Goal: Task Accomplishment & Management: Manage account settings

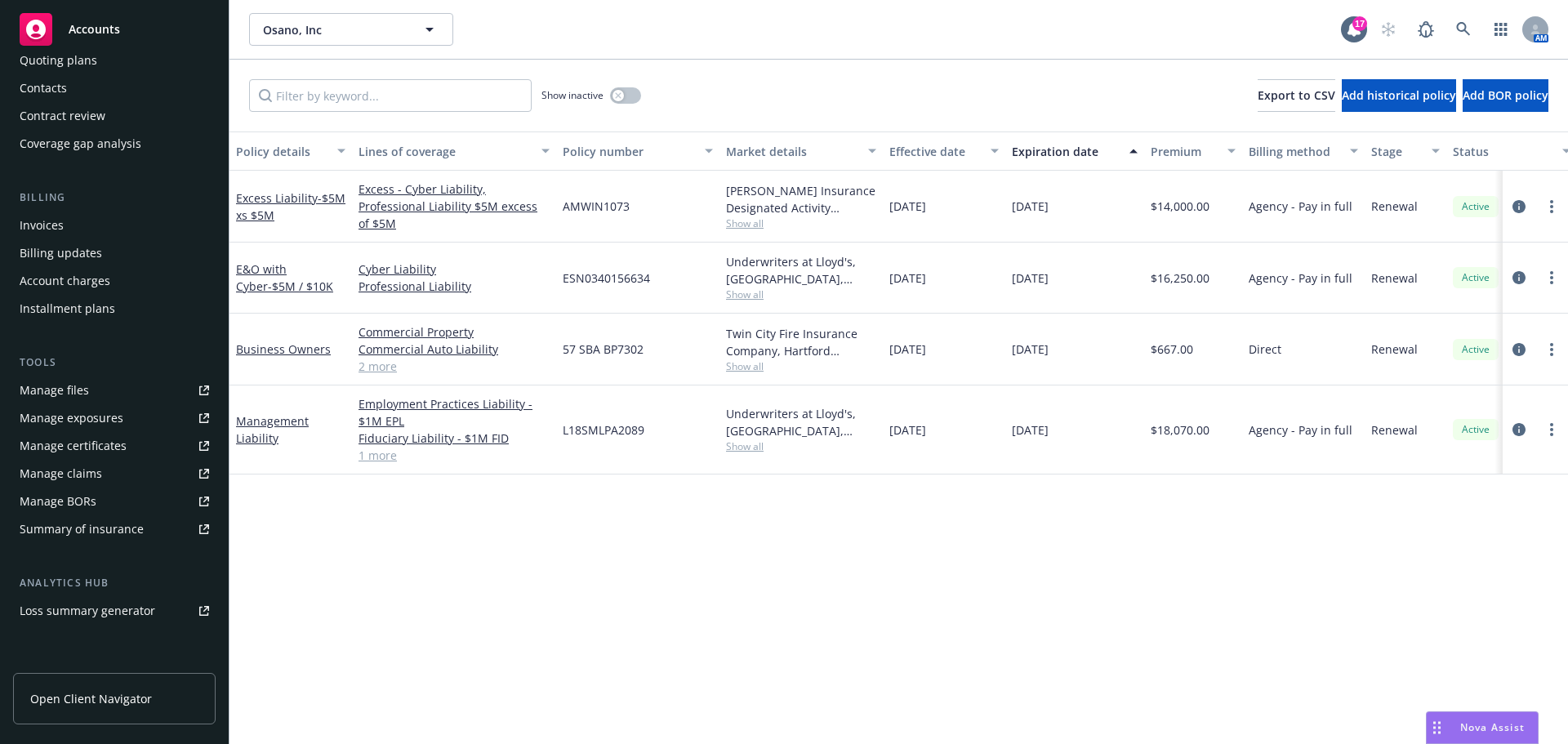
scroll to position [320, 0]
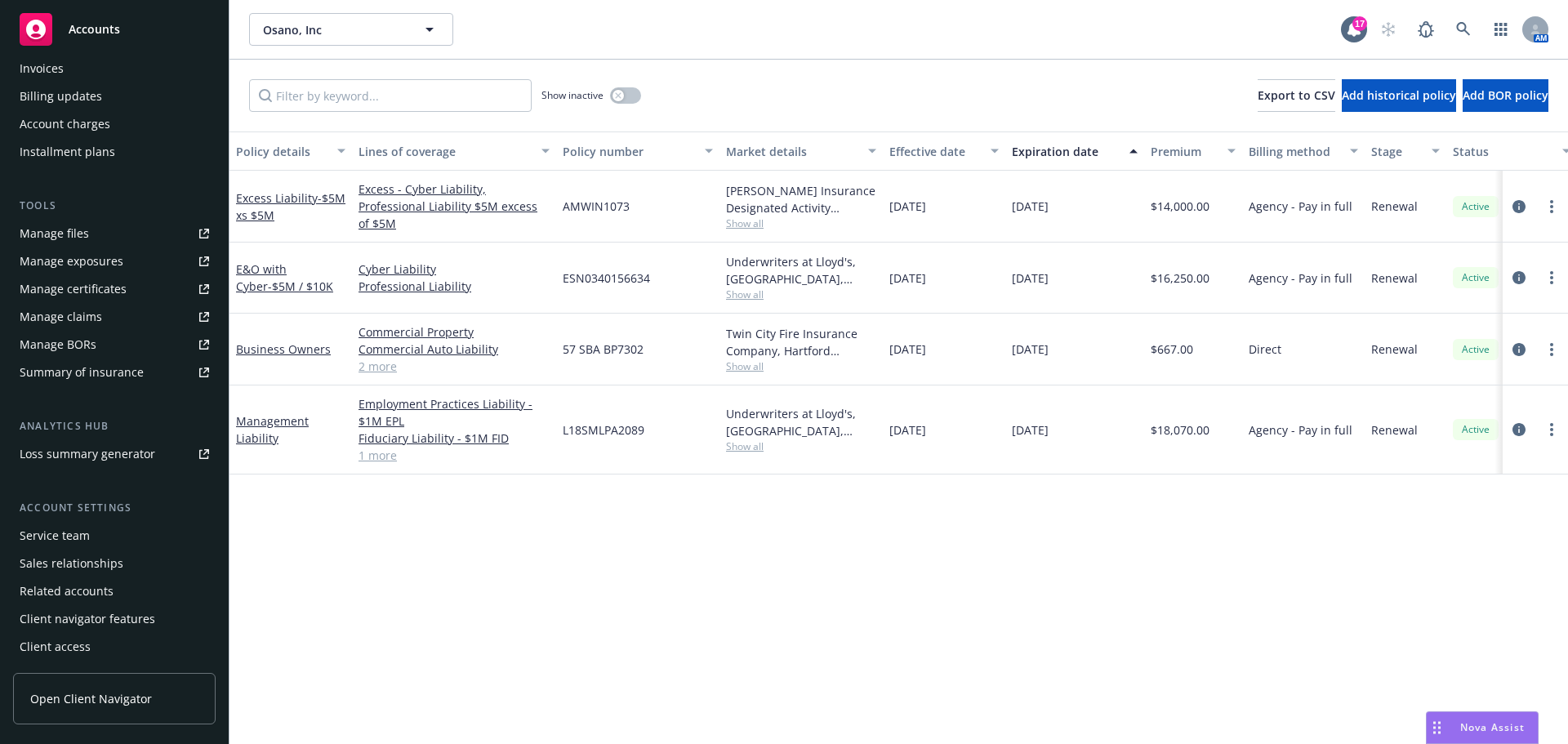
click at [80, 711] on link "Open Client Navigator" at bounding box center [114, 699] width 202 height 51
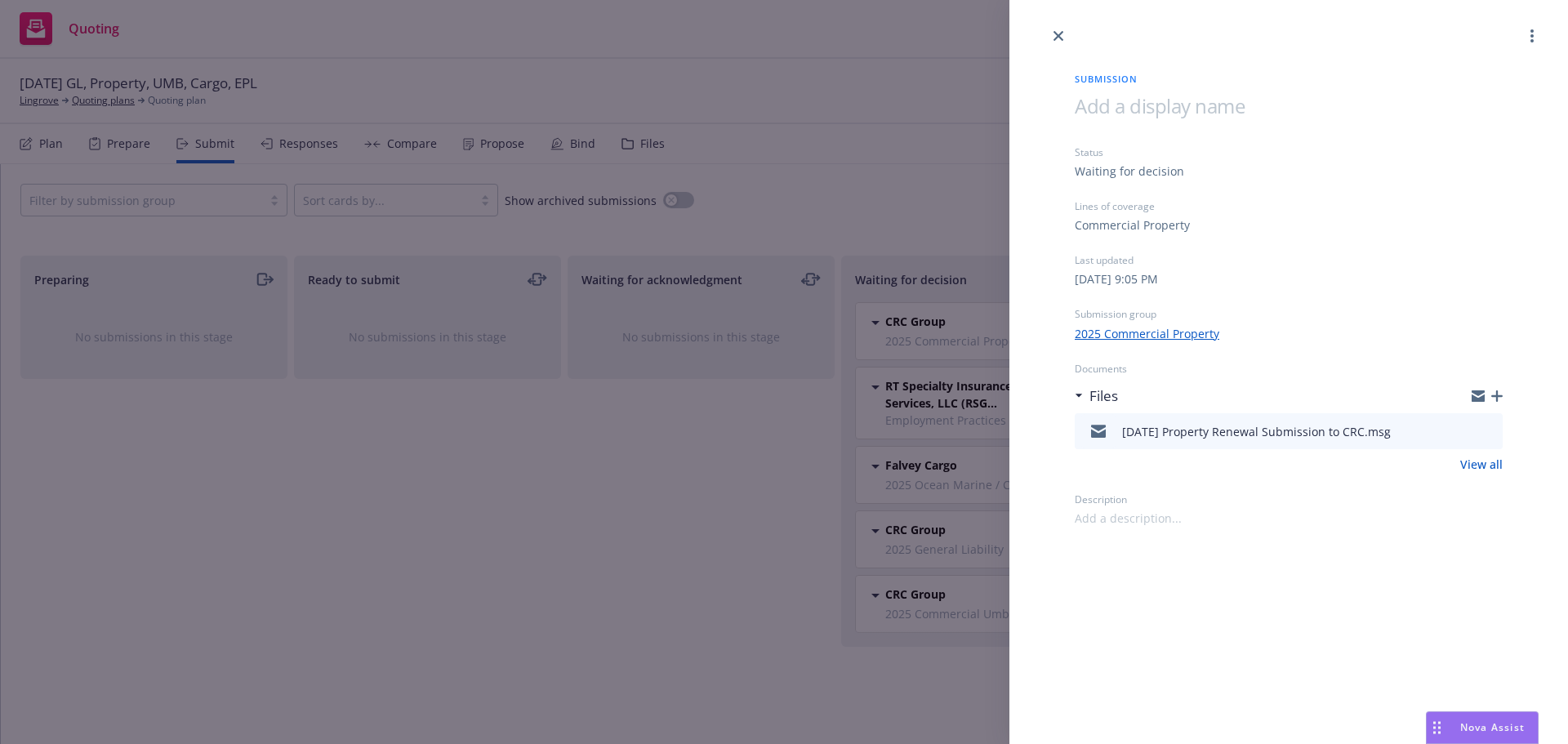
click at [1025, 32] on div at bounding box center [1289, 23] width 559 height 45
click at [1065, 22] on div at bounding box center [1289, 23] width 559 height 45
click at [1060, 31] on link "close" at bounding box center [1059, 36] width 19 height 19
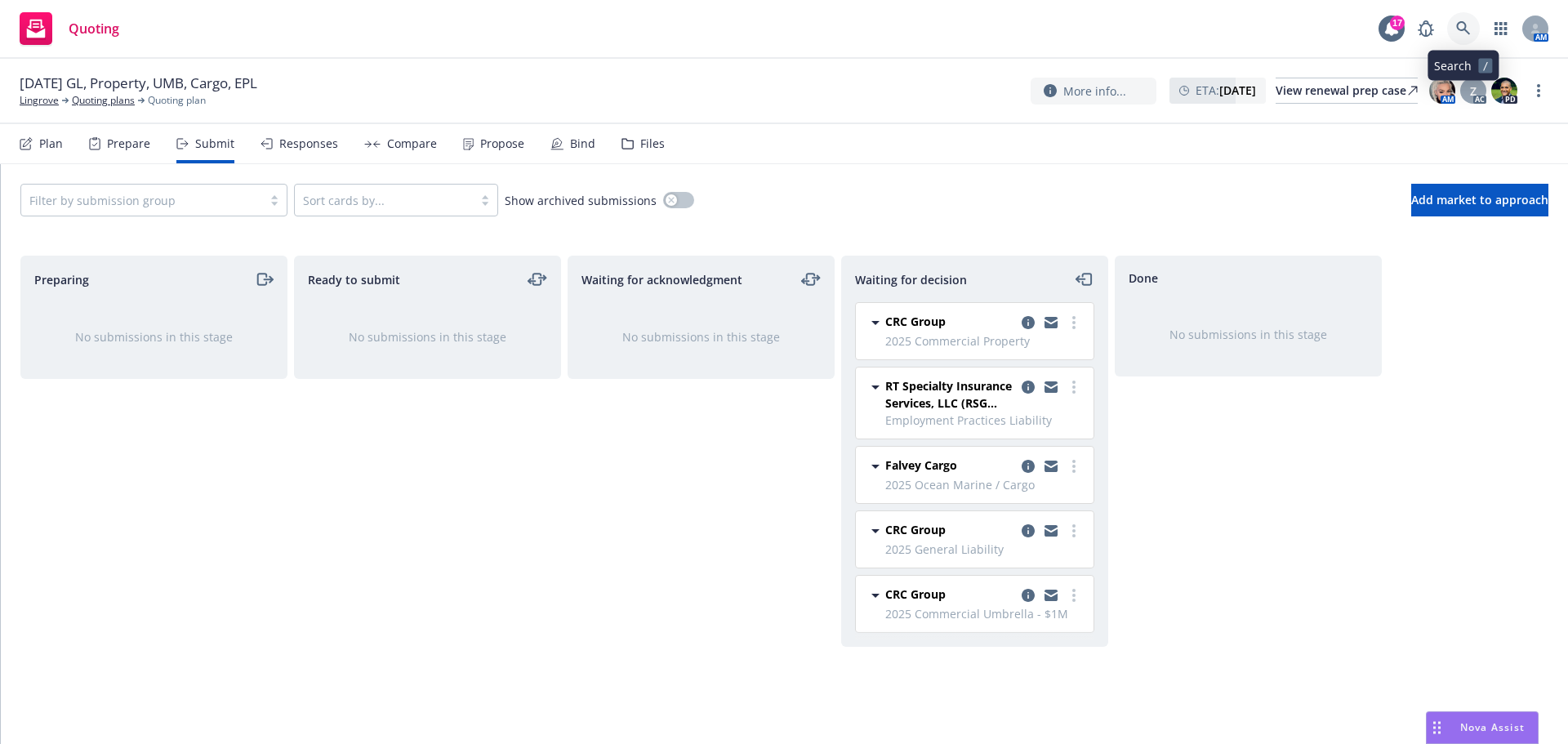
click at [1465, 31] on icon at bounding box center [1463, 28] width 15 height 15
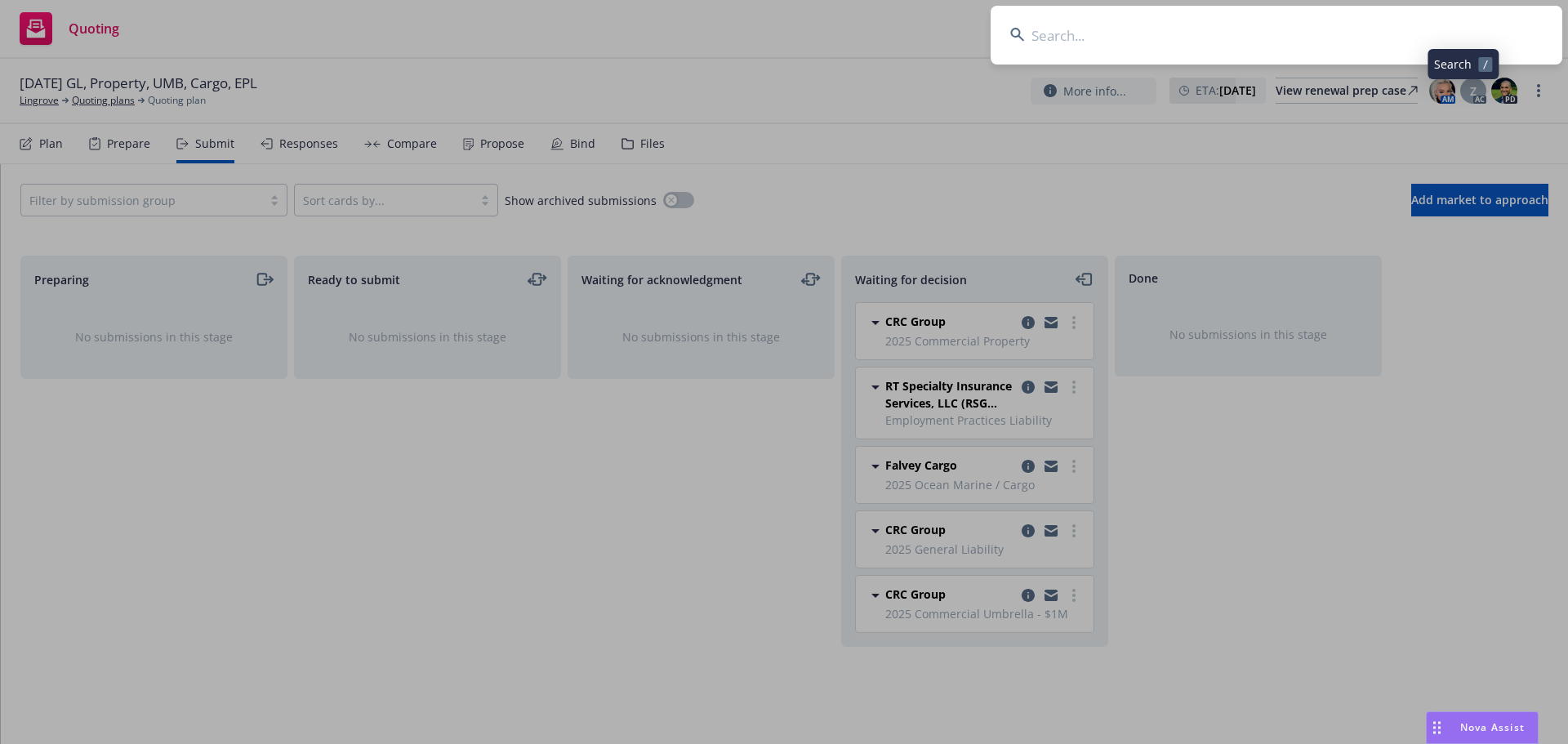
type input "z"
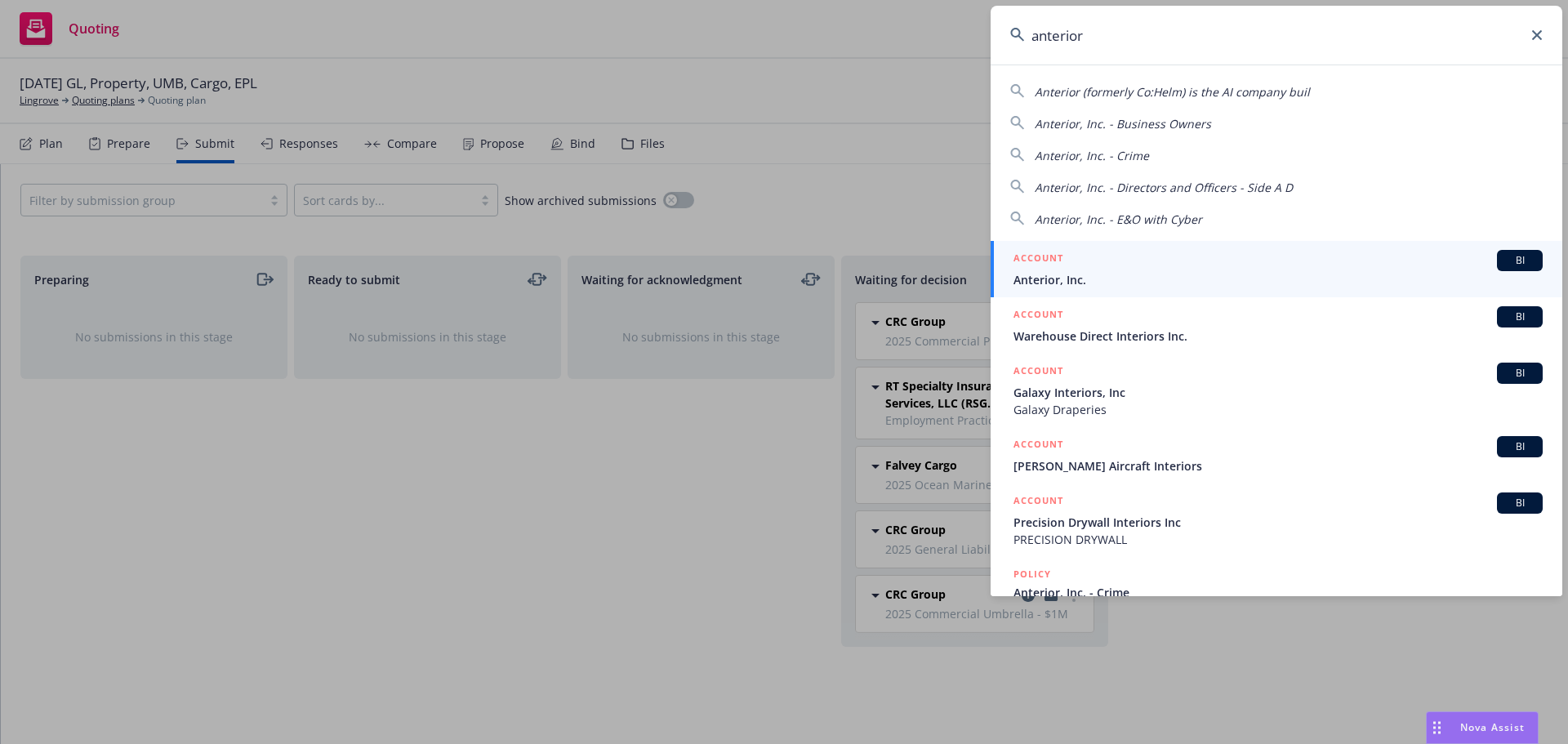
type input "anterior"
click at [1292, 264] on div "ACCOUNT BI" at bounding box center [1278, 261] width 529 height 21
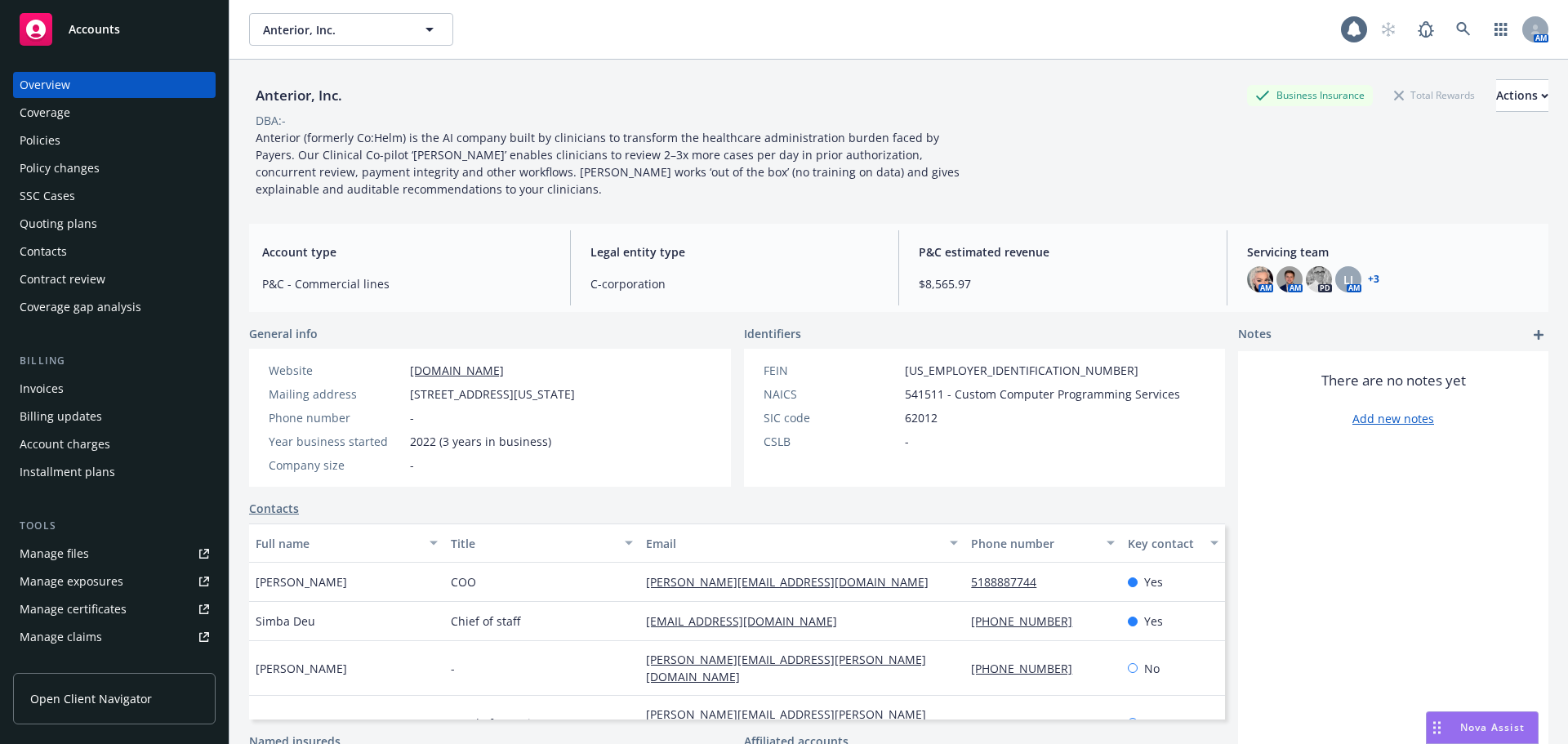
click at [105, 137] on div "Policies" at bounding box center [113, 140] width 189 height 26
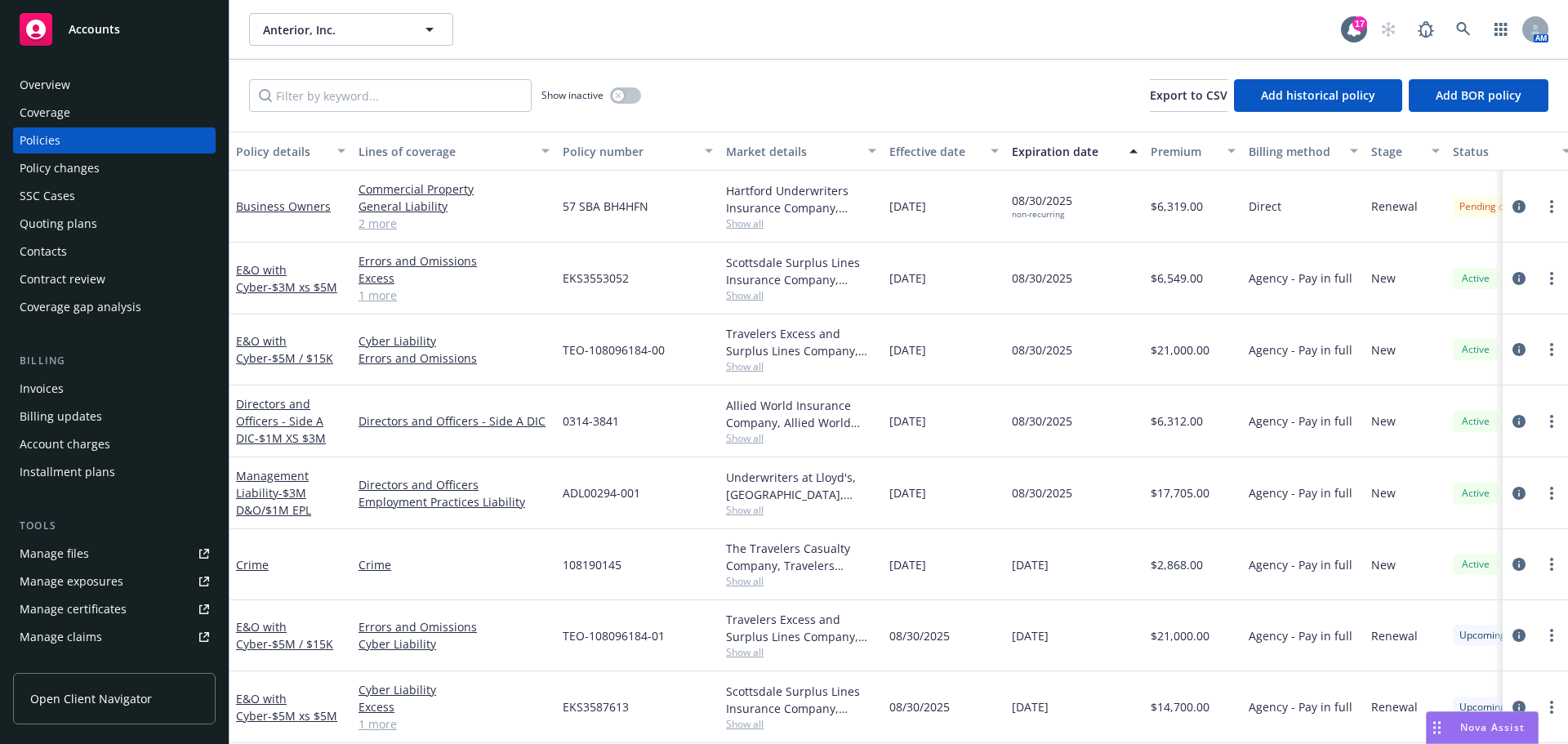
click at [77, 73] on div "Overview" at bounding box center [113, 85] width 189 height 26
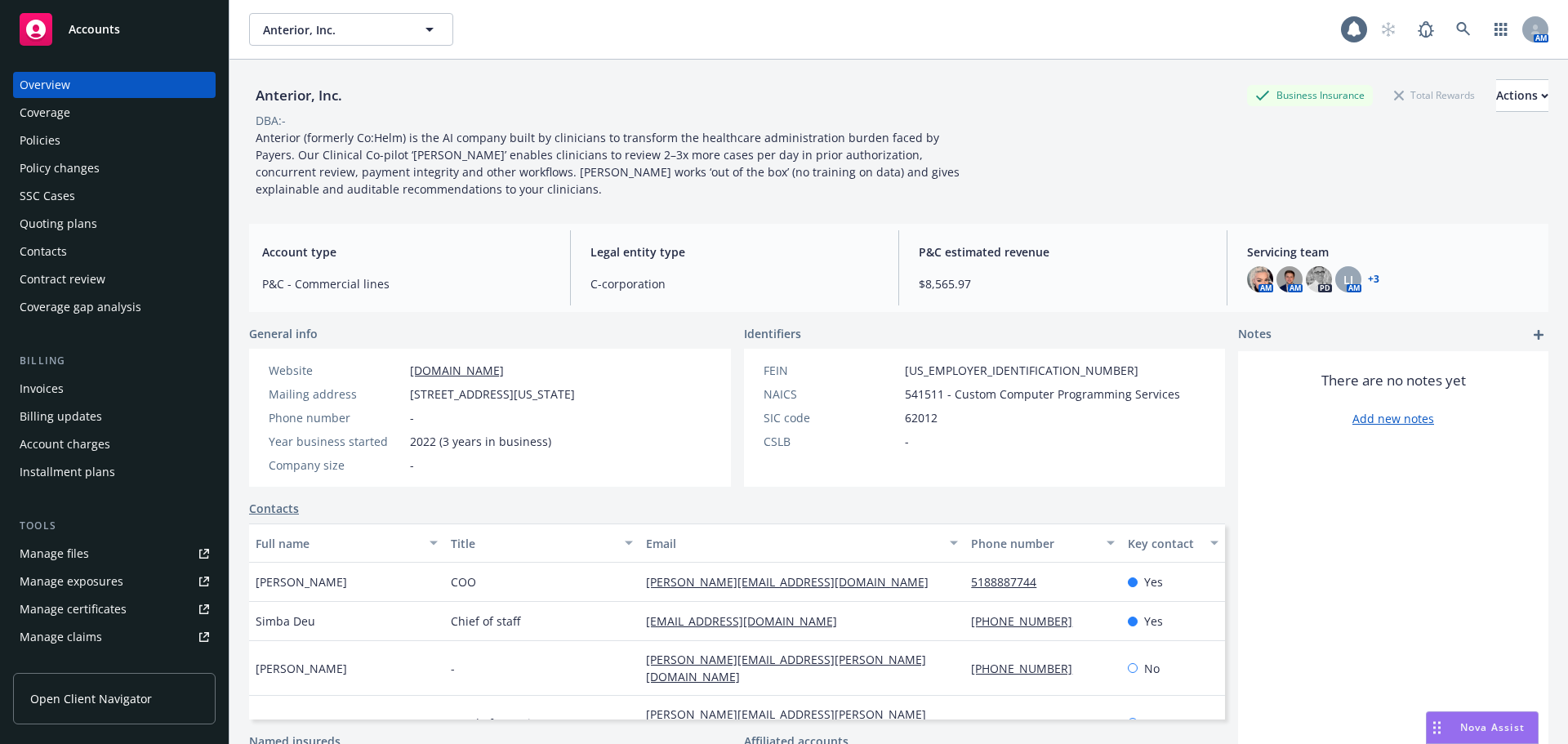
scroll to position [161, 0]
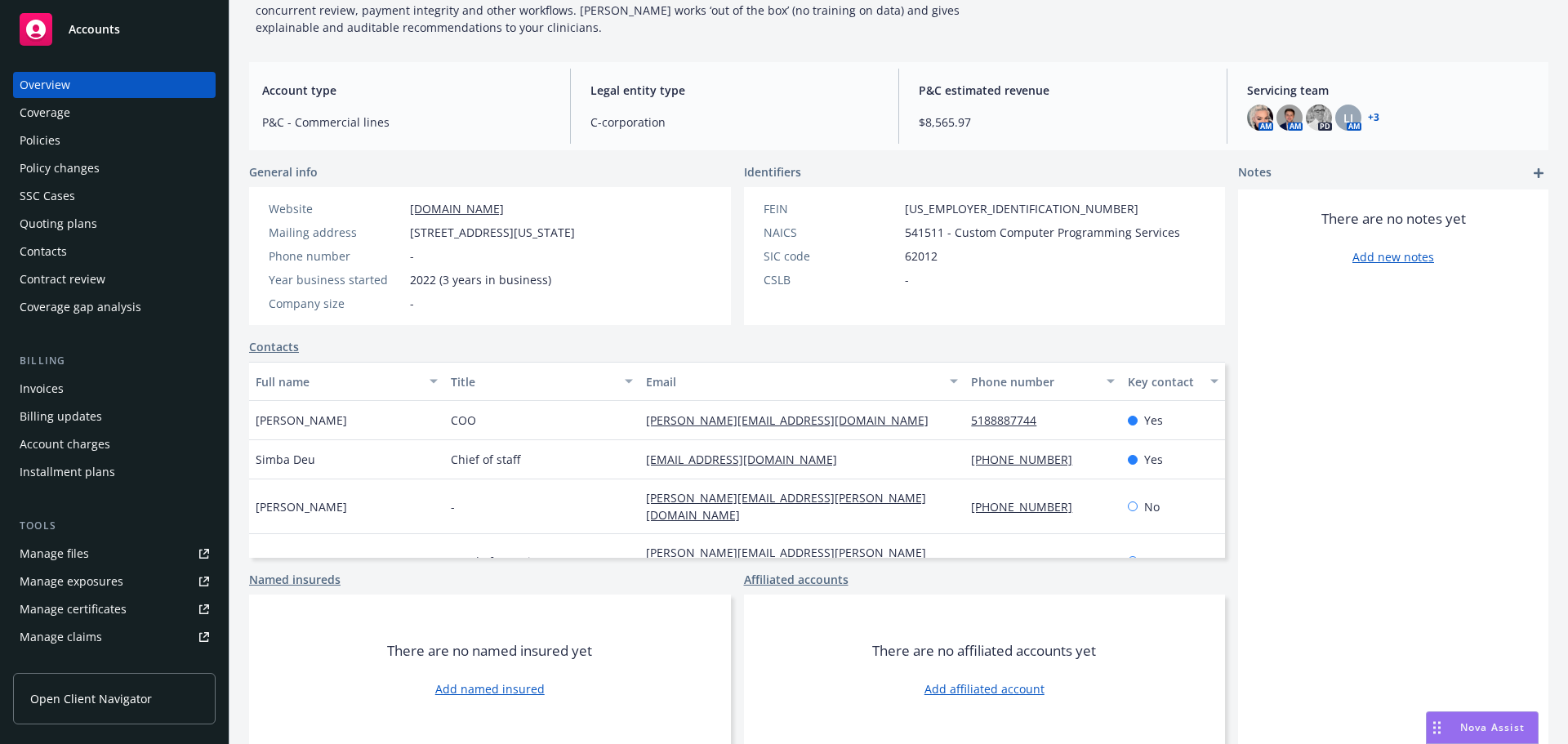
click at [288, 346] on link "Contacts" at bounding box center [274, 347] width 50 height 17
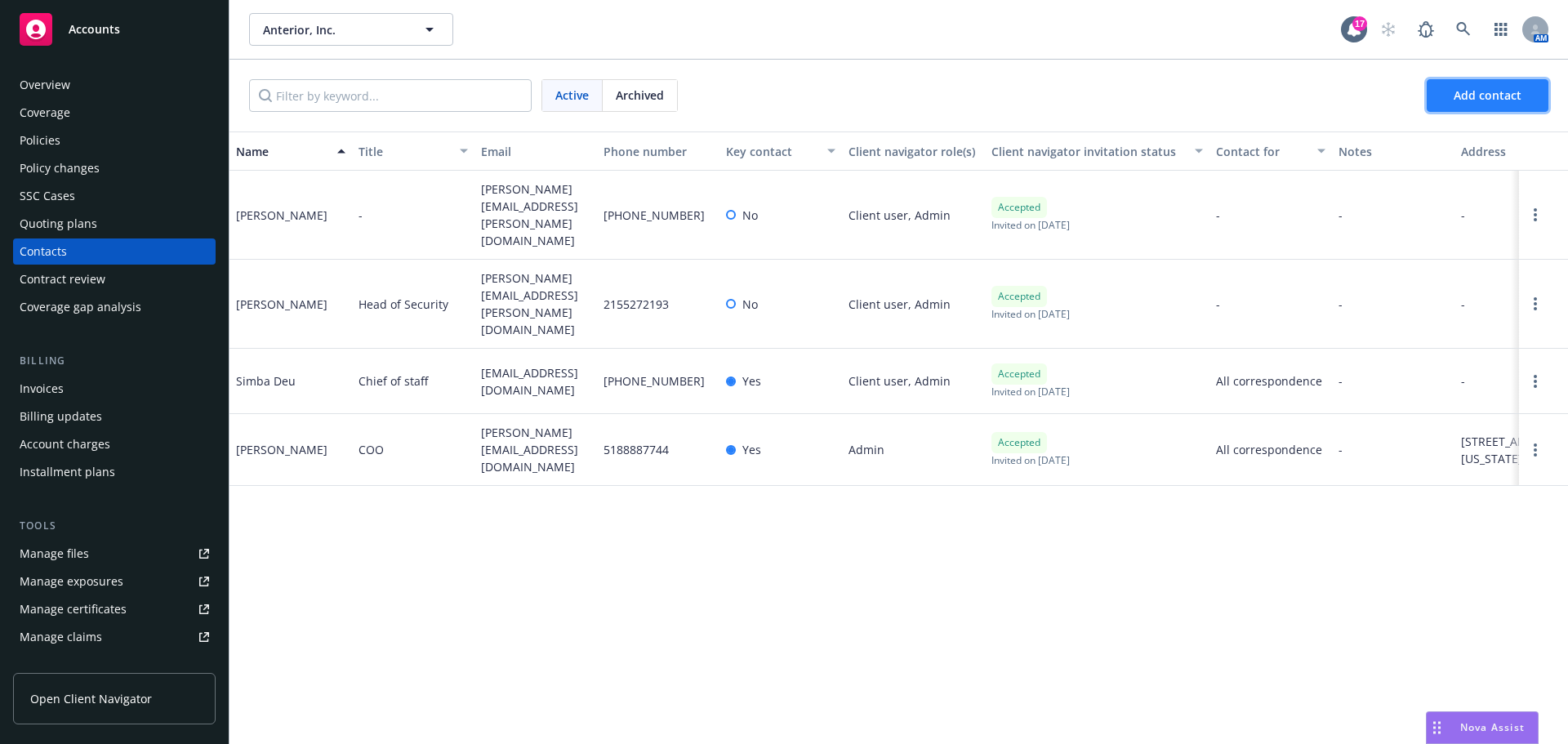
click at [1501, 95] on span "Add contact" at bounding box center [1488, 95] width 68 height 16
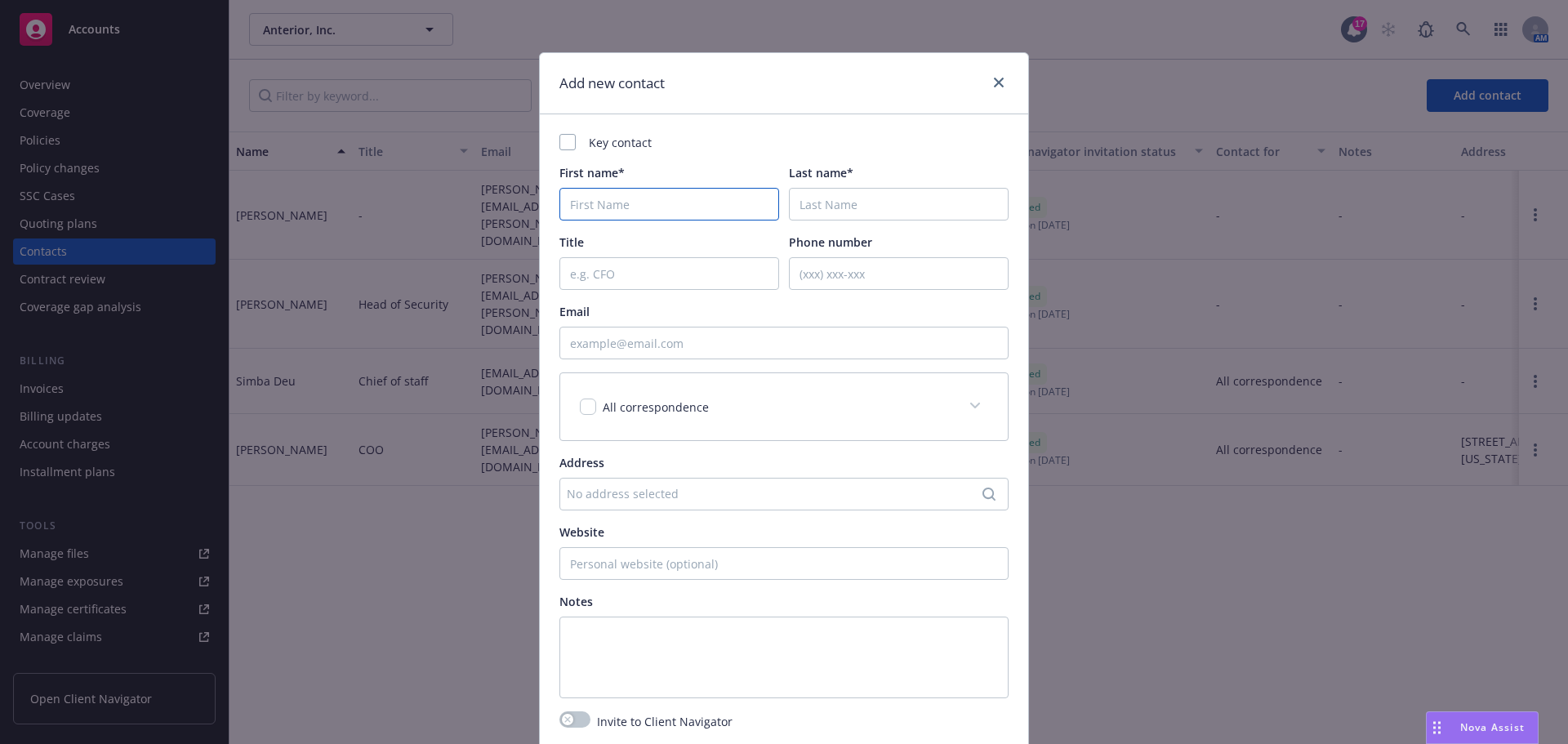
click at [584, 208] on input "First name*" at bounding box center [670, 203] width 220 height 32
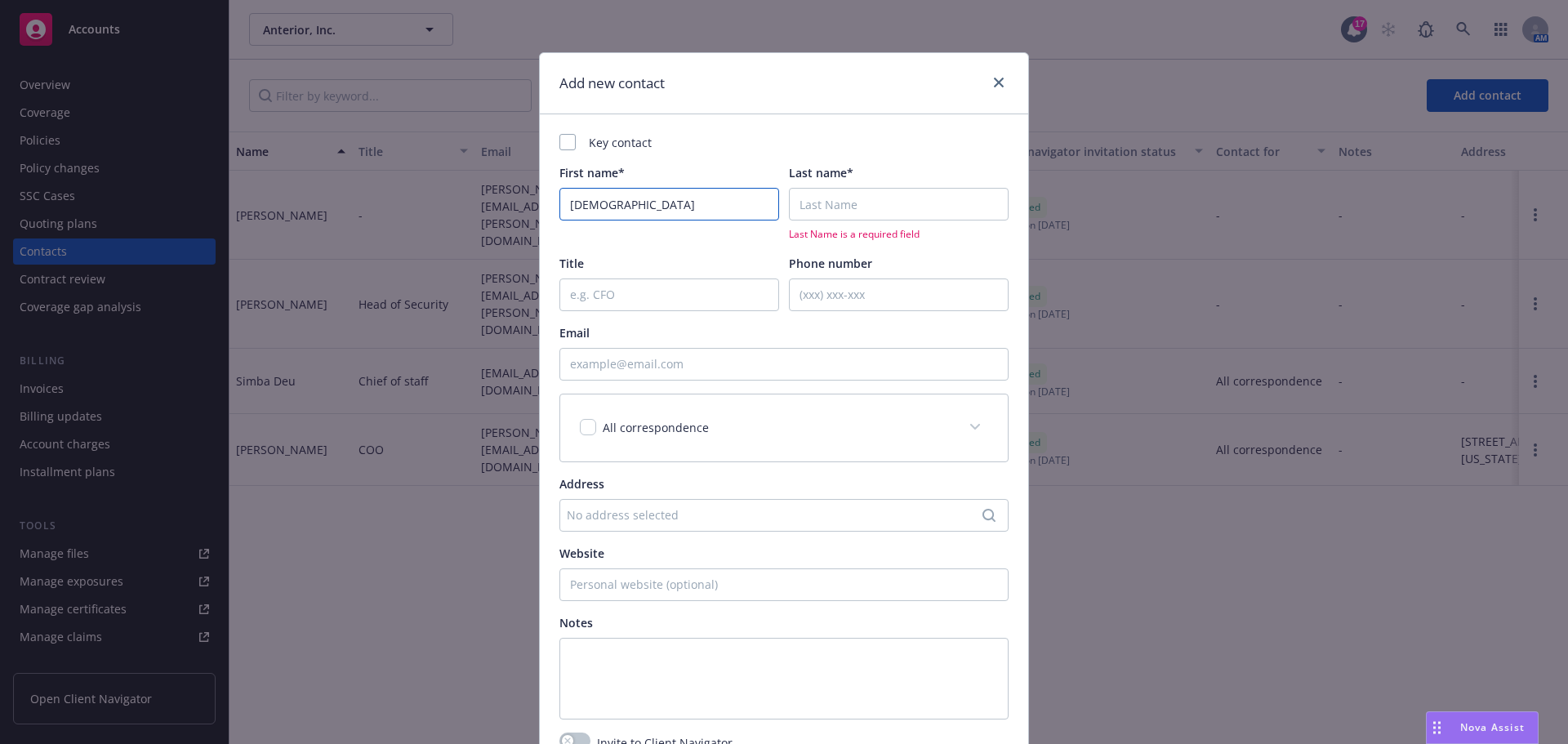
type input "Christian"
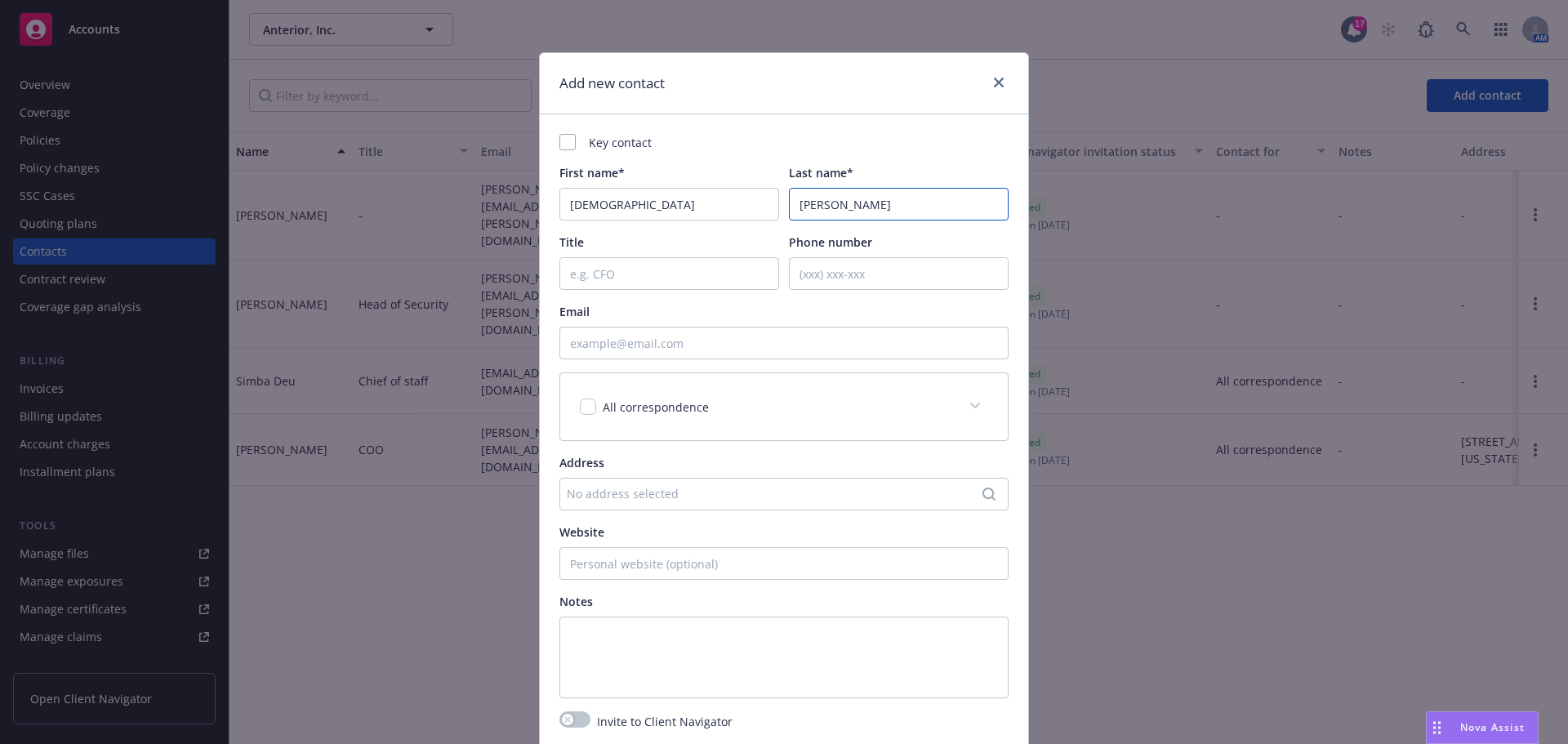
type input "Boulanger"
click at [730, 341] on input "Email" at bounding box center [784, 343] width 449 height 32
type input "christian.boulanger@anterior.com"
click at [583, 404] on input "checkbox" at bounding box center [588, 406] width 17 height 17
checkbox input "true"
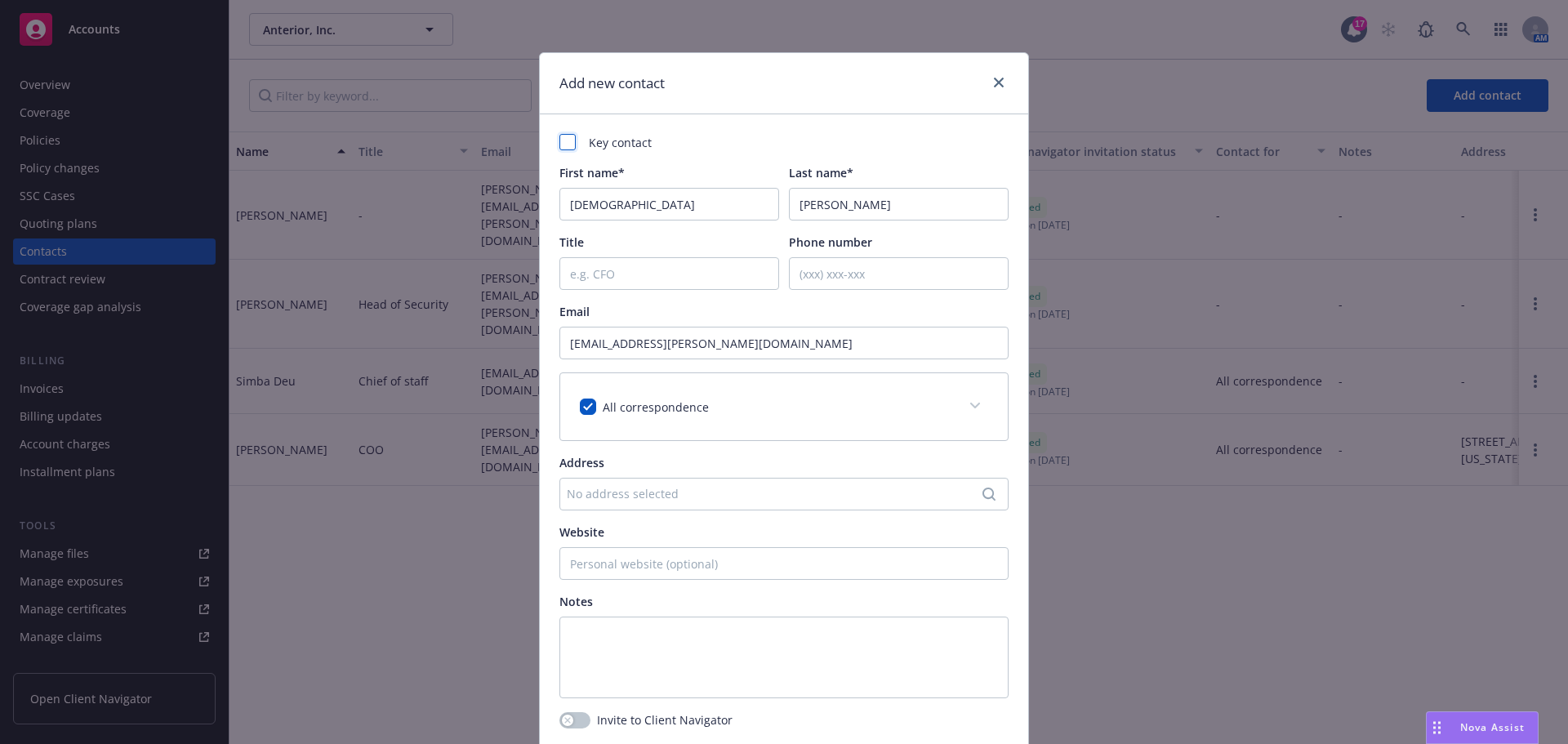
click at [561, 140] on div at bounding box center [568, 142] width 17 height 17
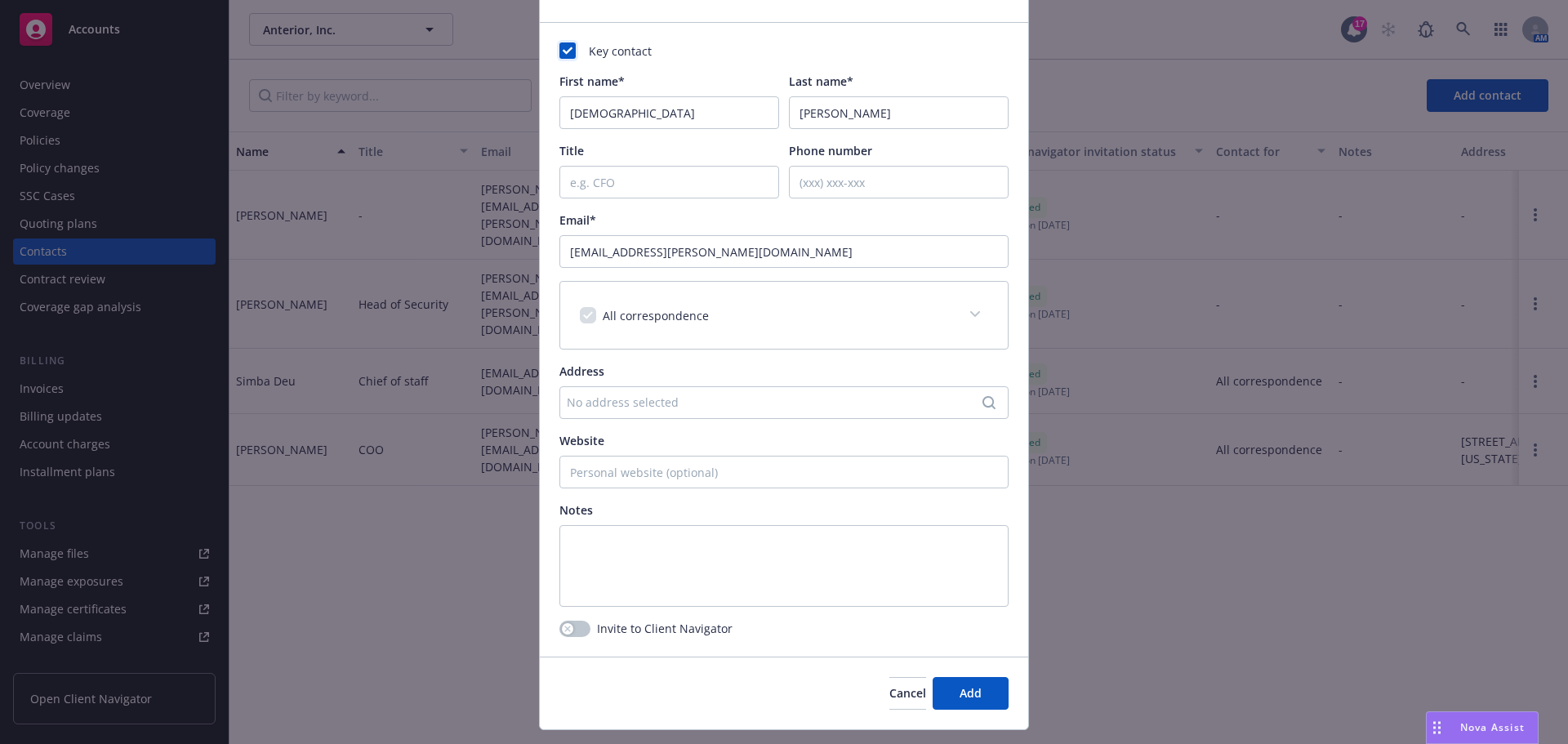
scroll to position [130, 0]
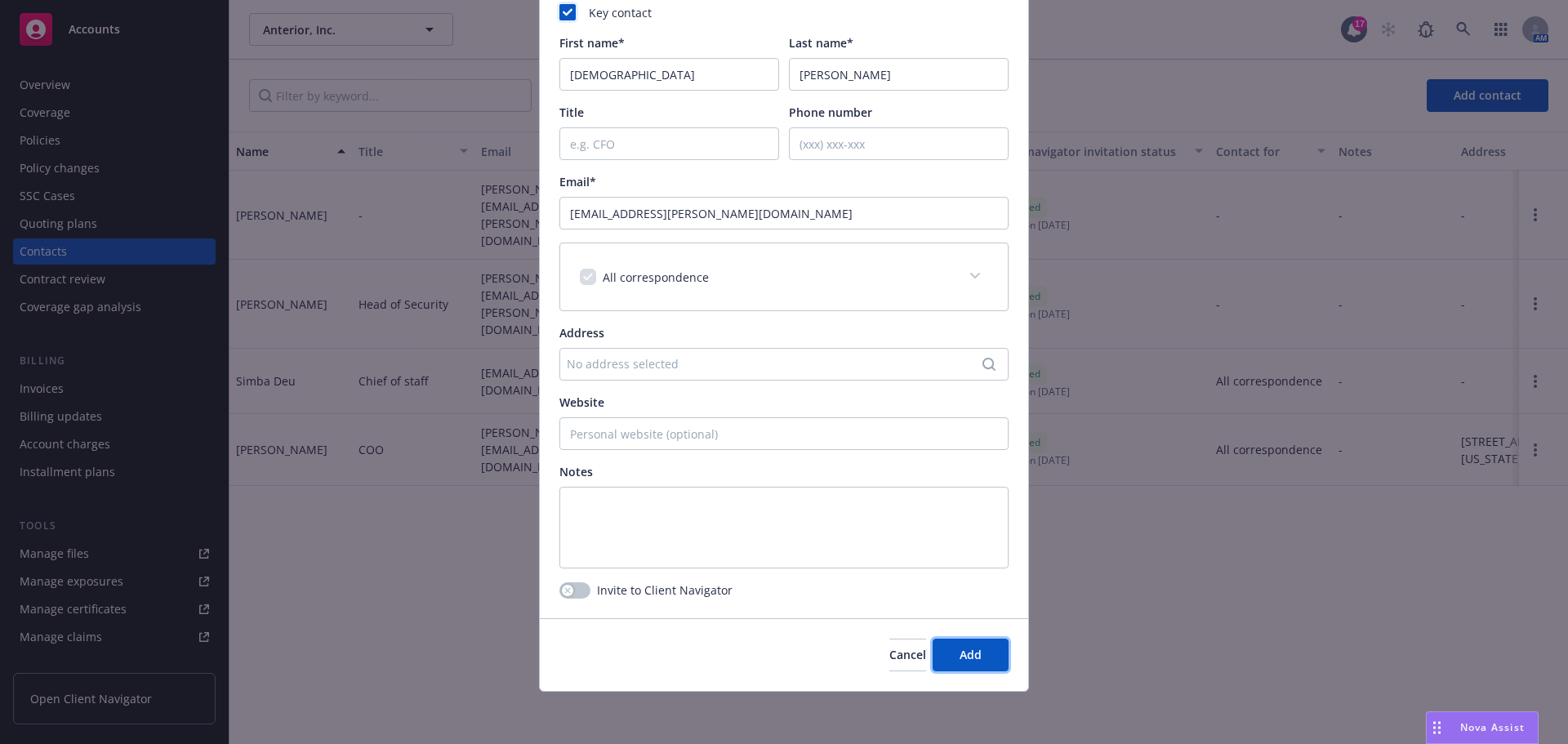
drag, startPoint x: 969, startPoint y: 657, endPoint x: 436, endPoint y: 614, distance: 534.7
click at [409, 686] on div "Add new contact Key contact First name* Christian Last name* Boulanger Title Ph…" at bounding box center [784, 372] width 1568 height 744
click at [560, 588] on div "Invite to Client Navigator" at bounding box center [646, 590] width 174 height 17
click at [564, 587] on icon "button" at bounding box center [567, 590] width 6 height 6
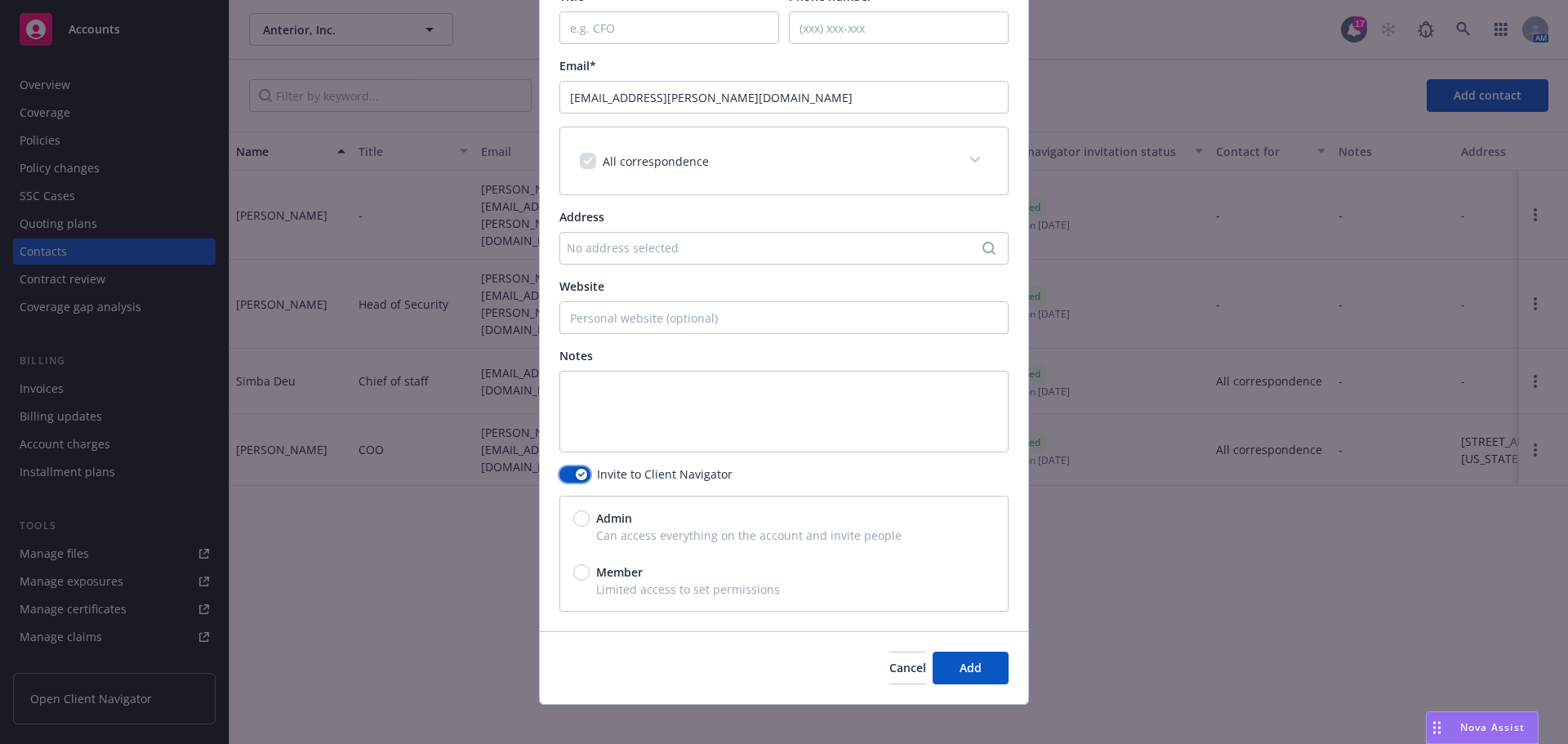
scroll to position [259, 0]
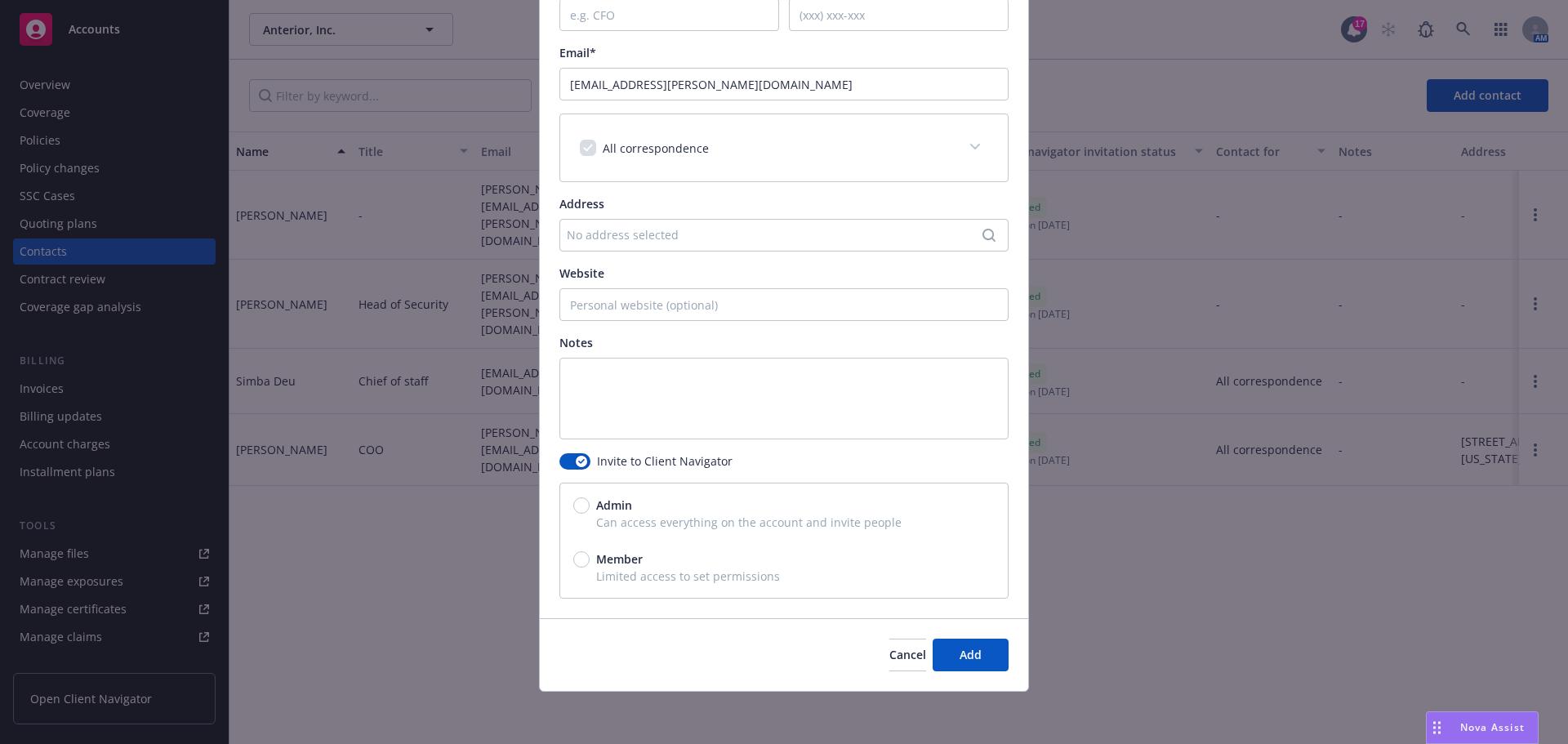
click at [563, 499] on div "Admin Can access everything on the account and invite people Member Limited acc…" at bounding box center [784, 541] width 449 height 116
click at [573, 506] on input "Admin" at bounding box center [581, 505] width 17 height 17
radio input "true"
click at [977, 659] on button "Add" at bounding box center [971, 654] width 76 height 32
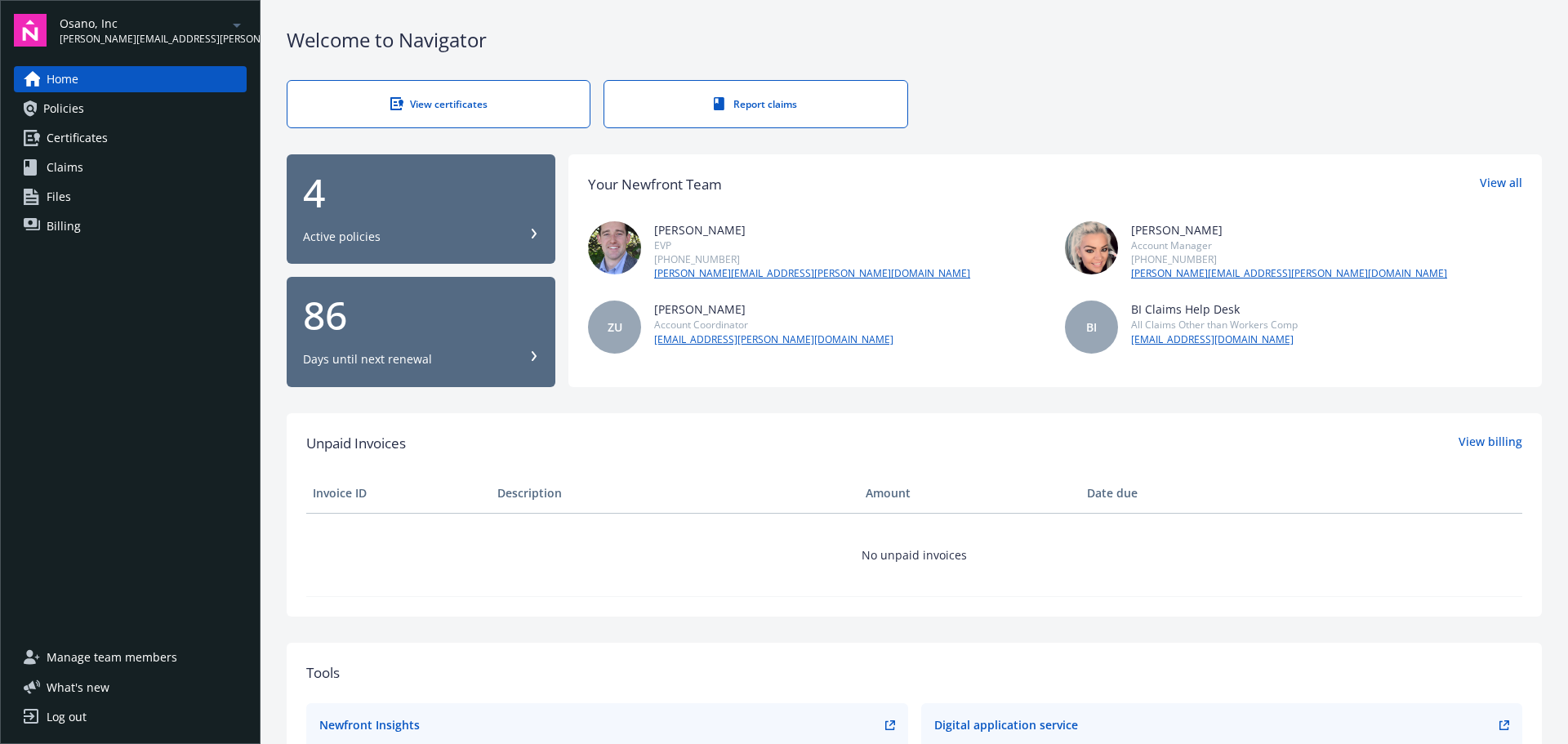
click at [154, 661] on span "Manage team members" at bounding box center [112, 658] width 131 height 26
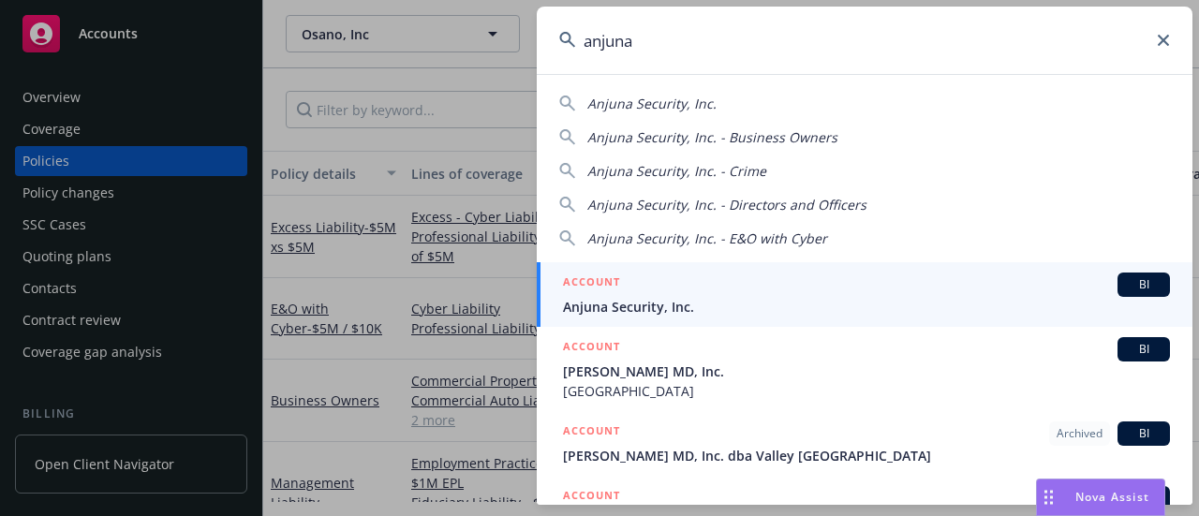
type input "anjuna"
click at [660, 288] on div "ACCOUNT BI" at bounding box center [866, 285] width 607 height 24
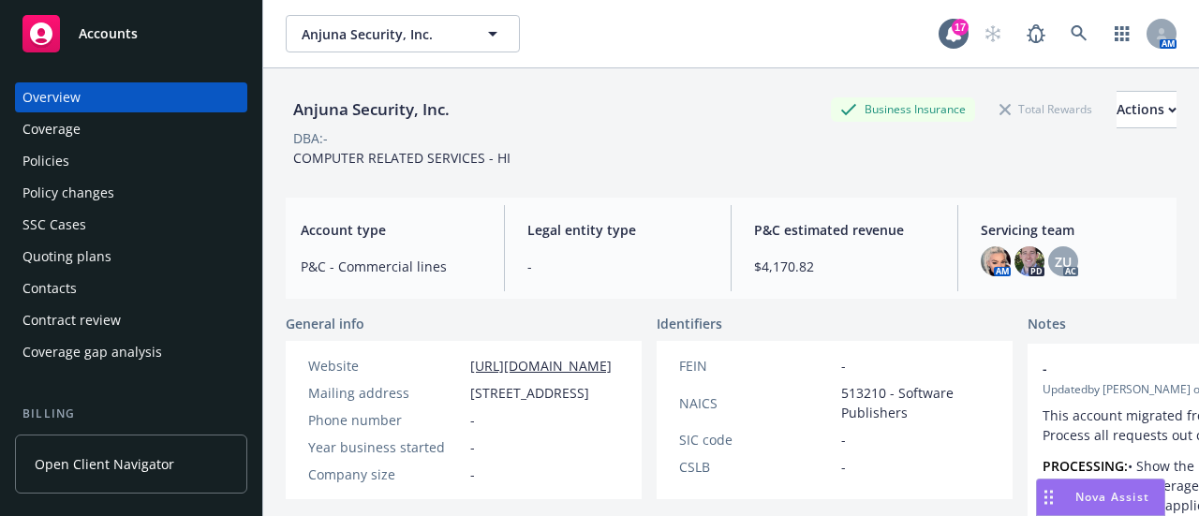
click at [90, 153] on div "Policies" at bounding box center [130, 161] width 217 height 30
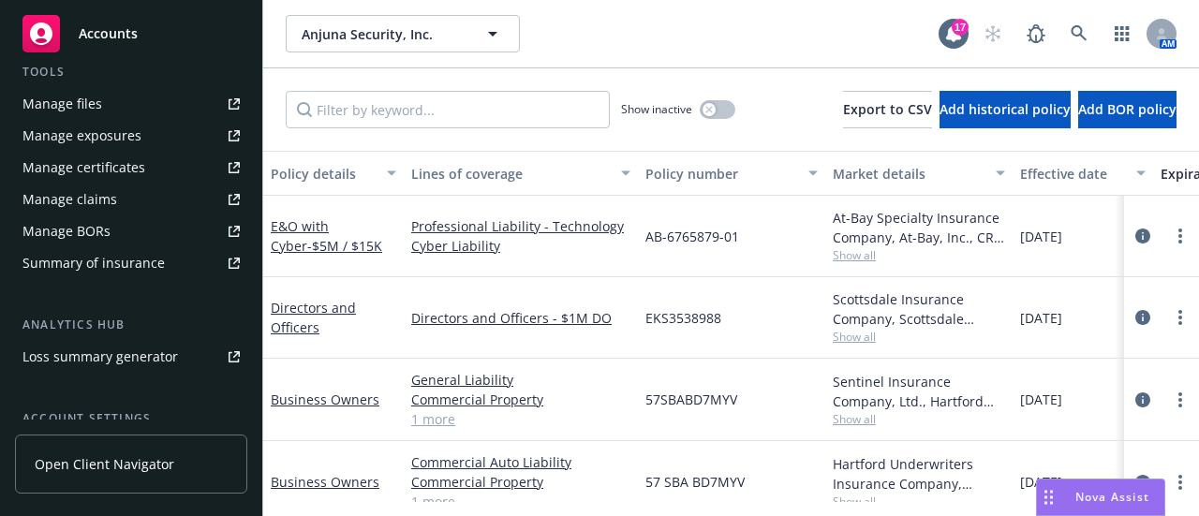
scroll to position [516, 0]
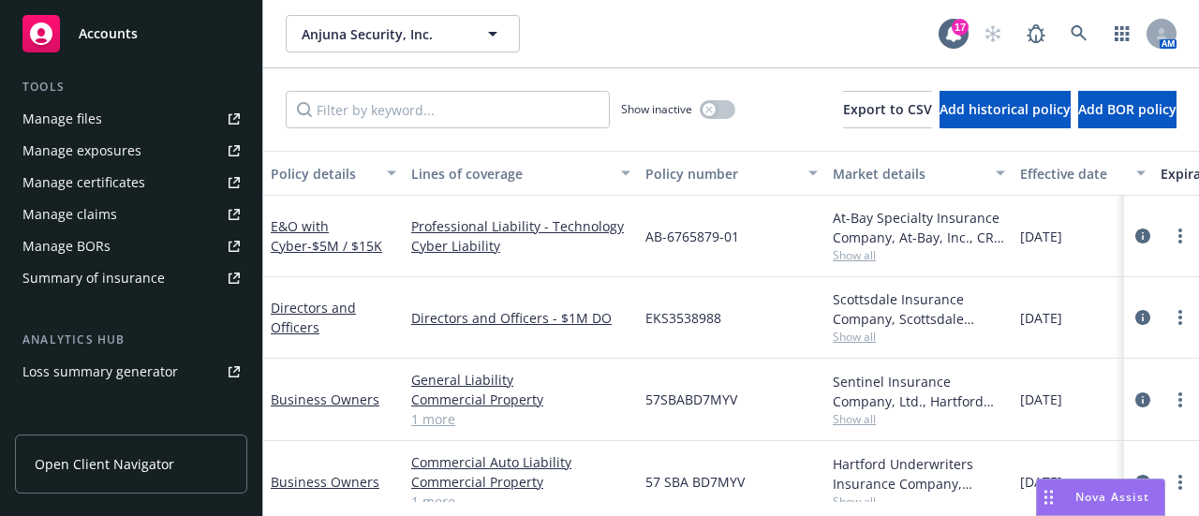
click at [125, 115] on link "Manage files" at bounding box center [131, 119] width 232 height 30
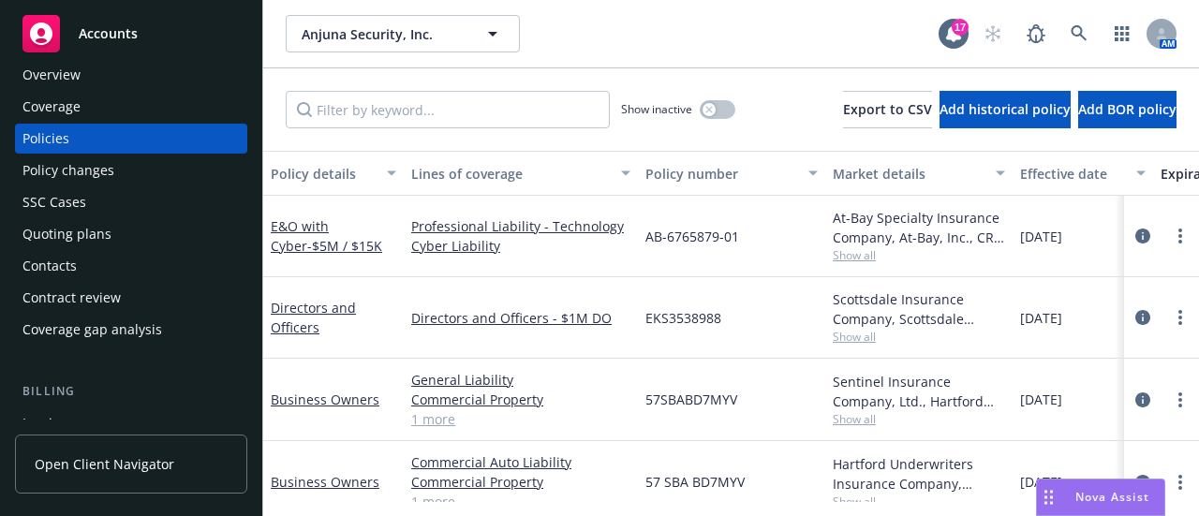
scroll to position [0, 0]
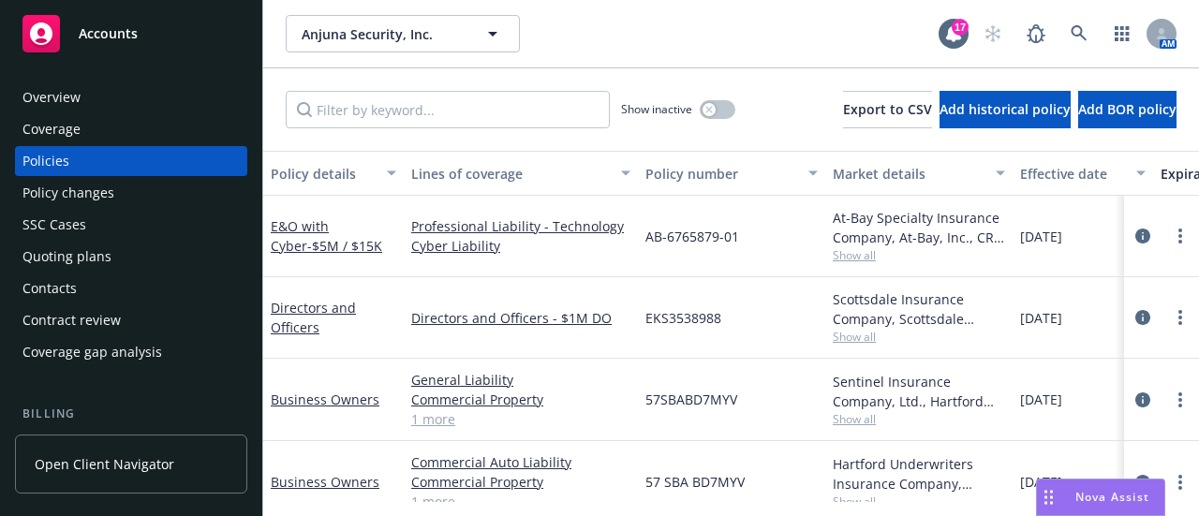
click at [120, 150] on div "Policies" at bounding box center [130, 161] width 217 height 30
click at [307, 243] on span "- $5M / $15K" at bounding box center [344, 246] width 75 height 18
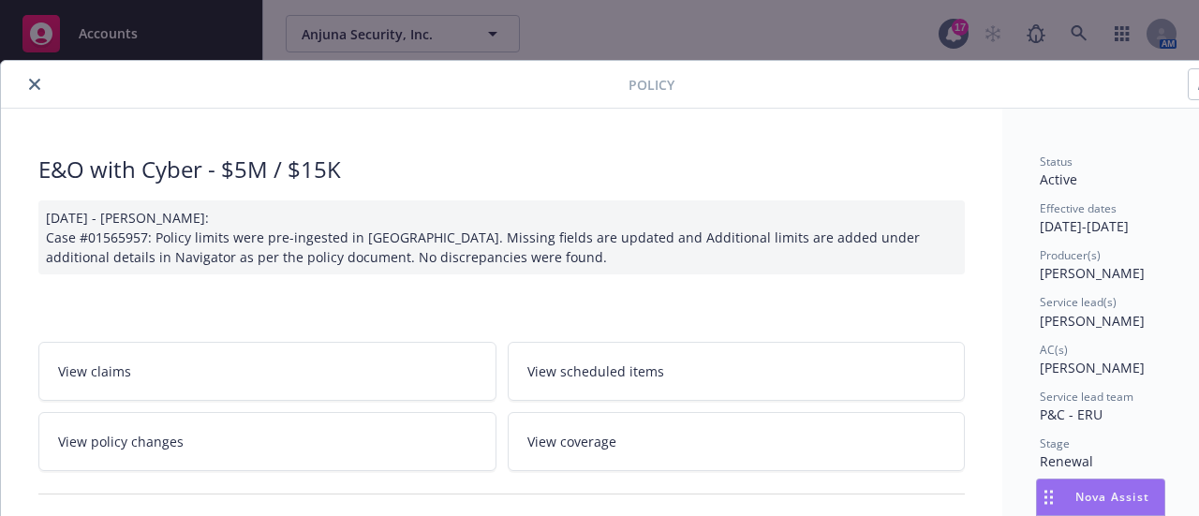
click at [36, 85] on icon "close" at bounding box center [34, 84] width 11 height 11
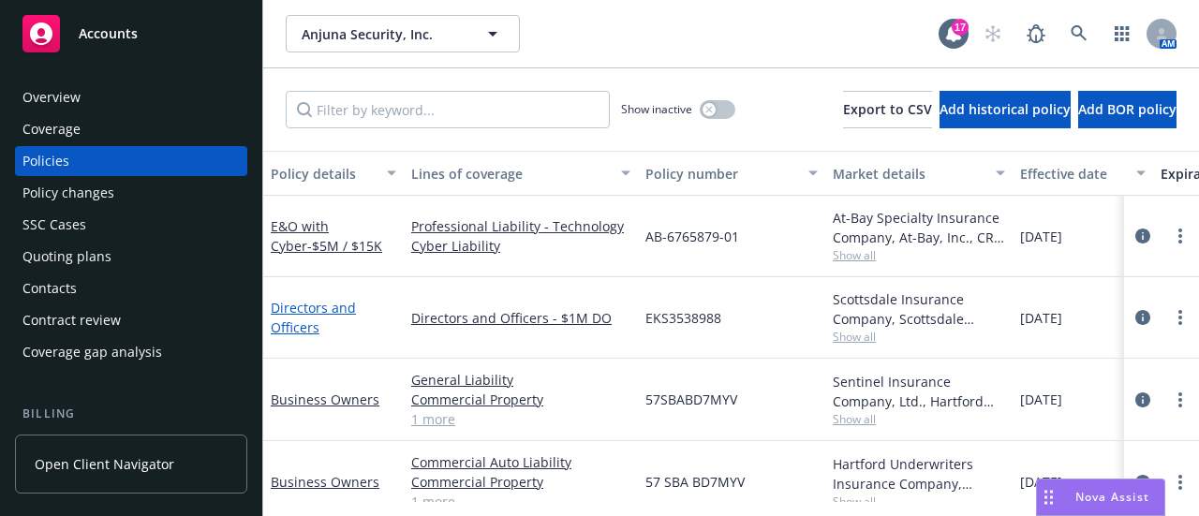
click at [300, 303] on link "Directors and Officers" at bounding box center [313, 317] width 85 height 37
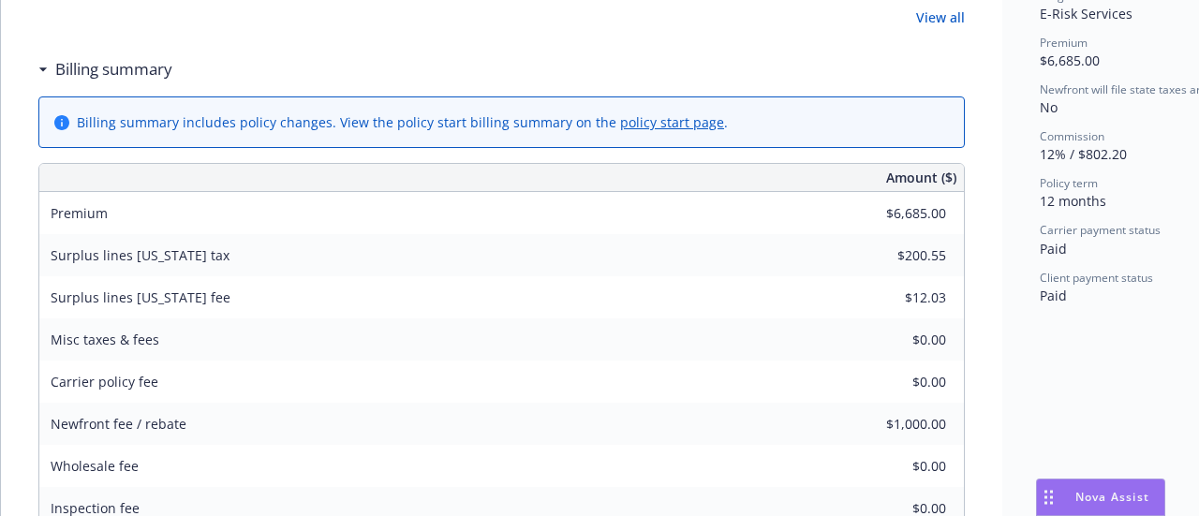
scroll to position [843, 0]
